Goal: Information Seeking & Learning: Learn about a topic

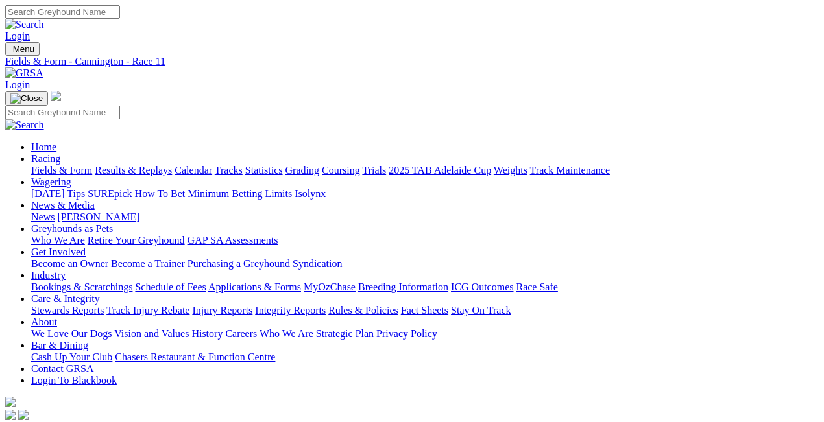
type input "Today, 11 Sep 2025"
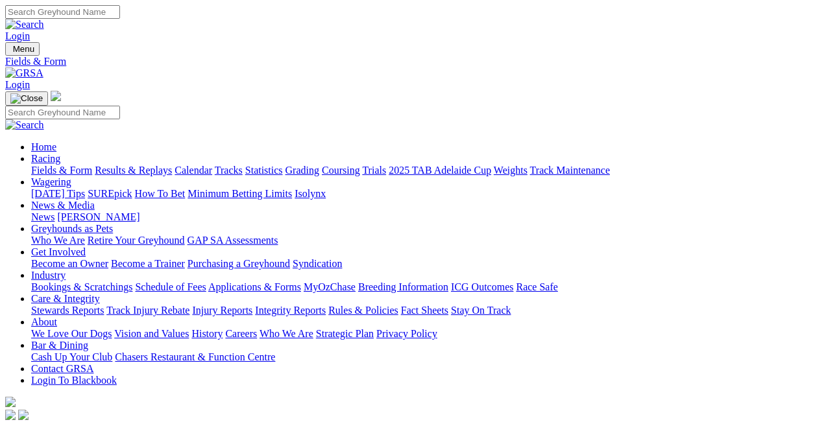
type input "Today, 11 Sep 2025"
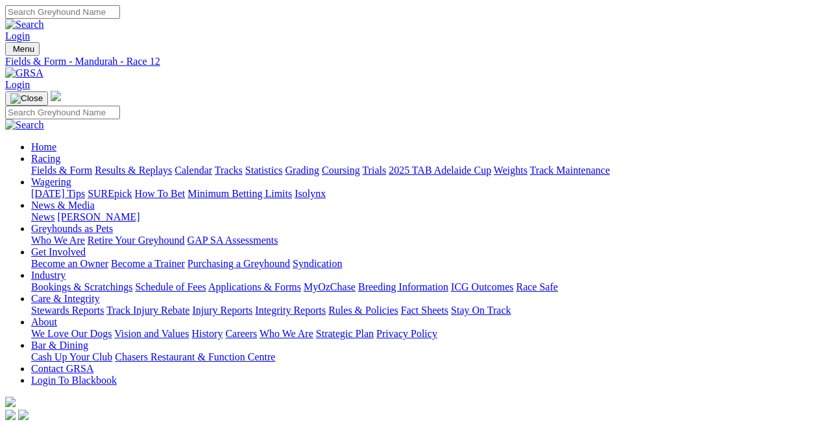
type input "Tuesday, 9 Sep 2025"
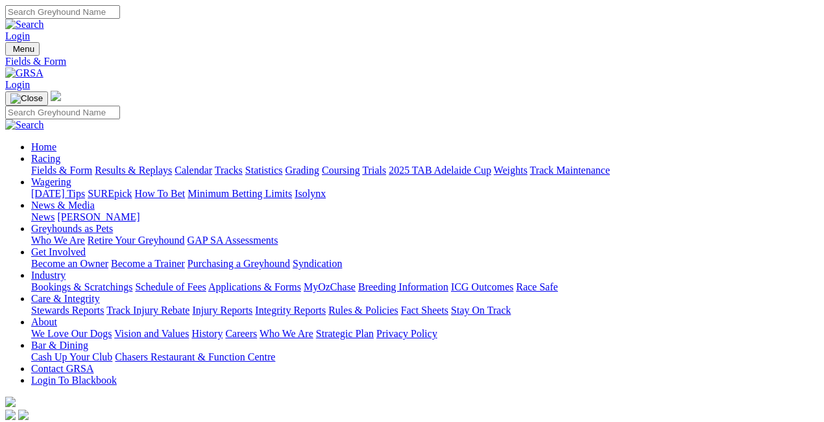
type input "[DATE], [DATE]"
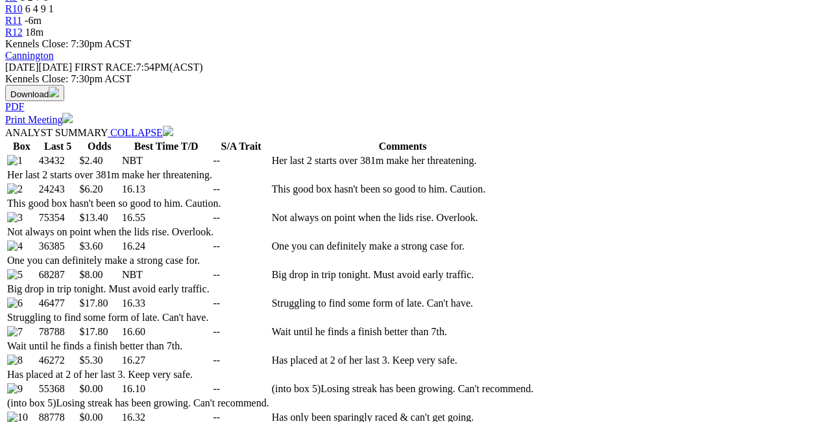
scroll to position [562, 0]
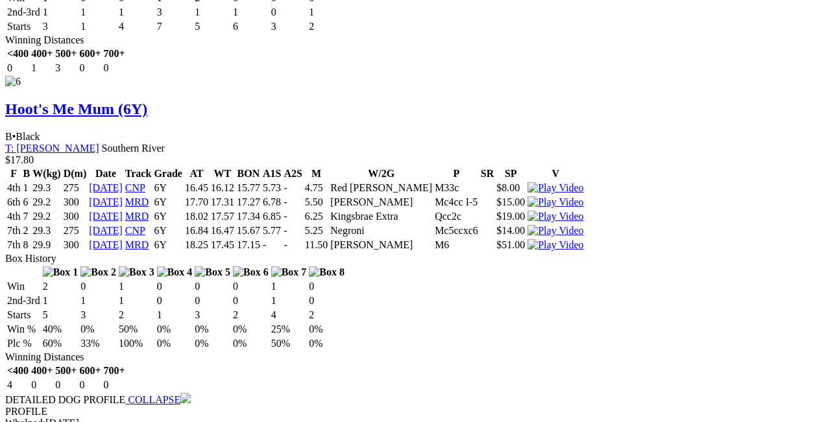
scroll to position [4496, 0]
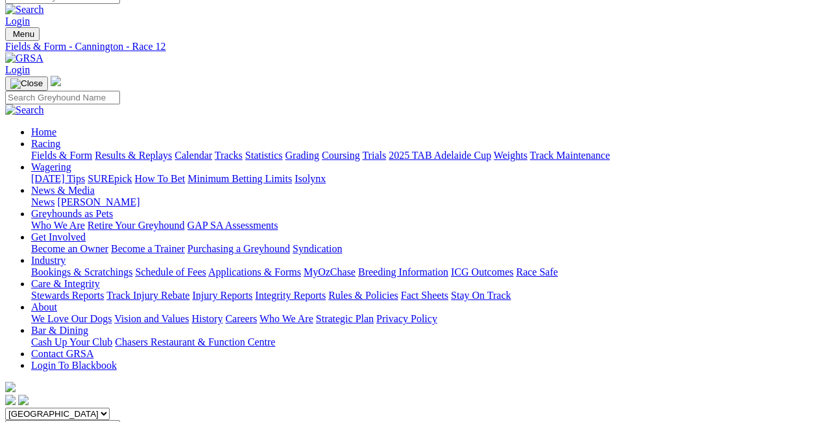
scroll to position [0, 0]
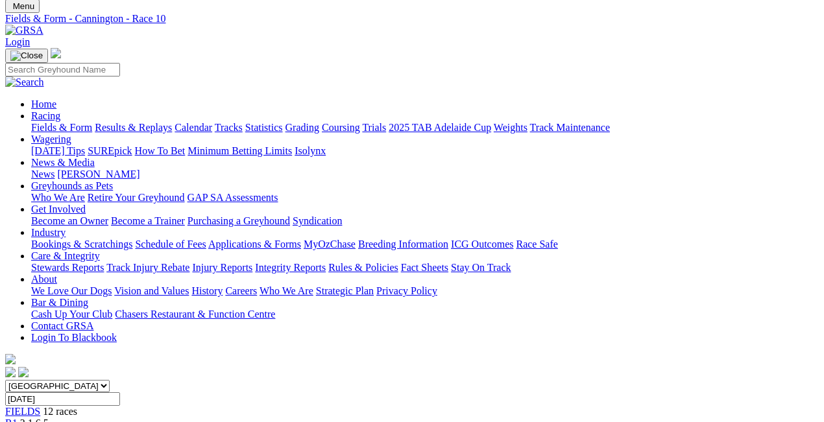
scroll to position [43, 0]
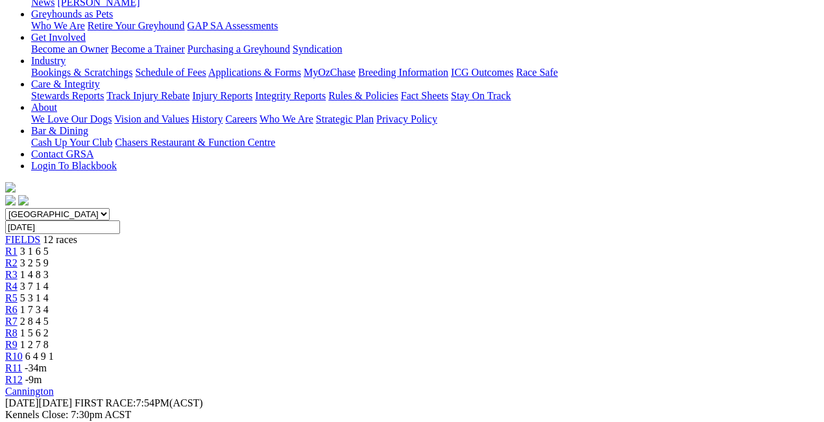
scroll to position [215, 0]
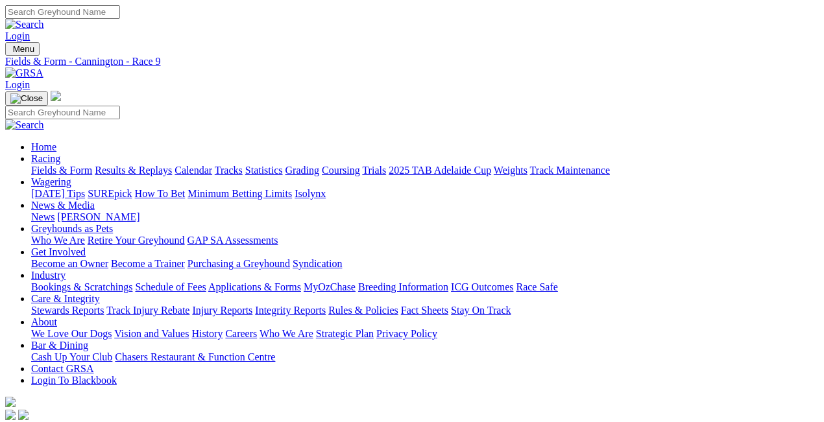
scroll to position [0, 0]
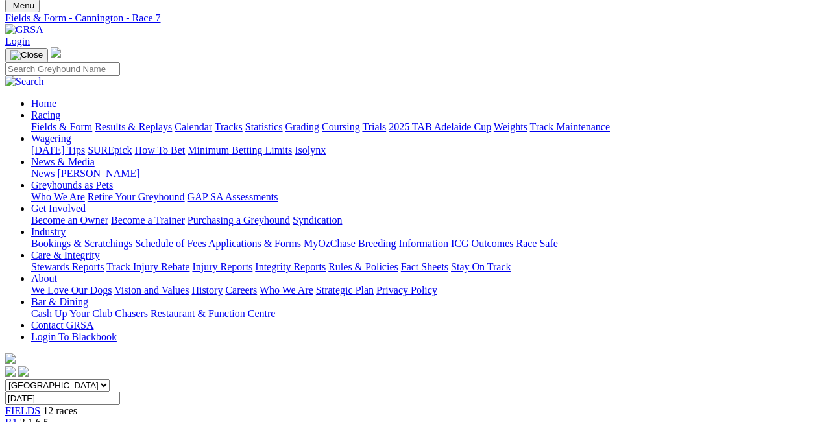
scroll to position [43, 0]
